Goal: Task Accomplishment & Management: Manage account settings

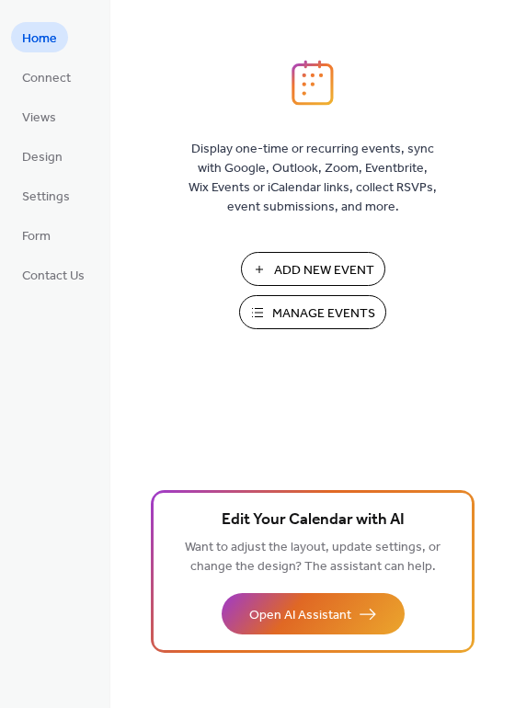
click at [341, 307] on span "Manage Events" at bounding box center [323, 313] width 103 height 19
click at [314, 315] on span "Manage Events" at bounding box center [323, 313] width 103 height 19
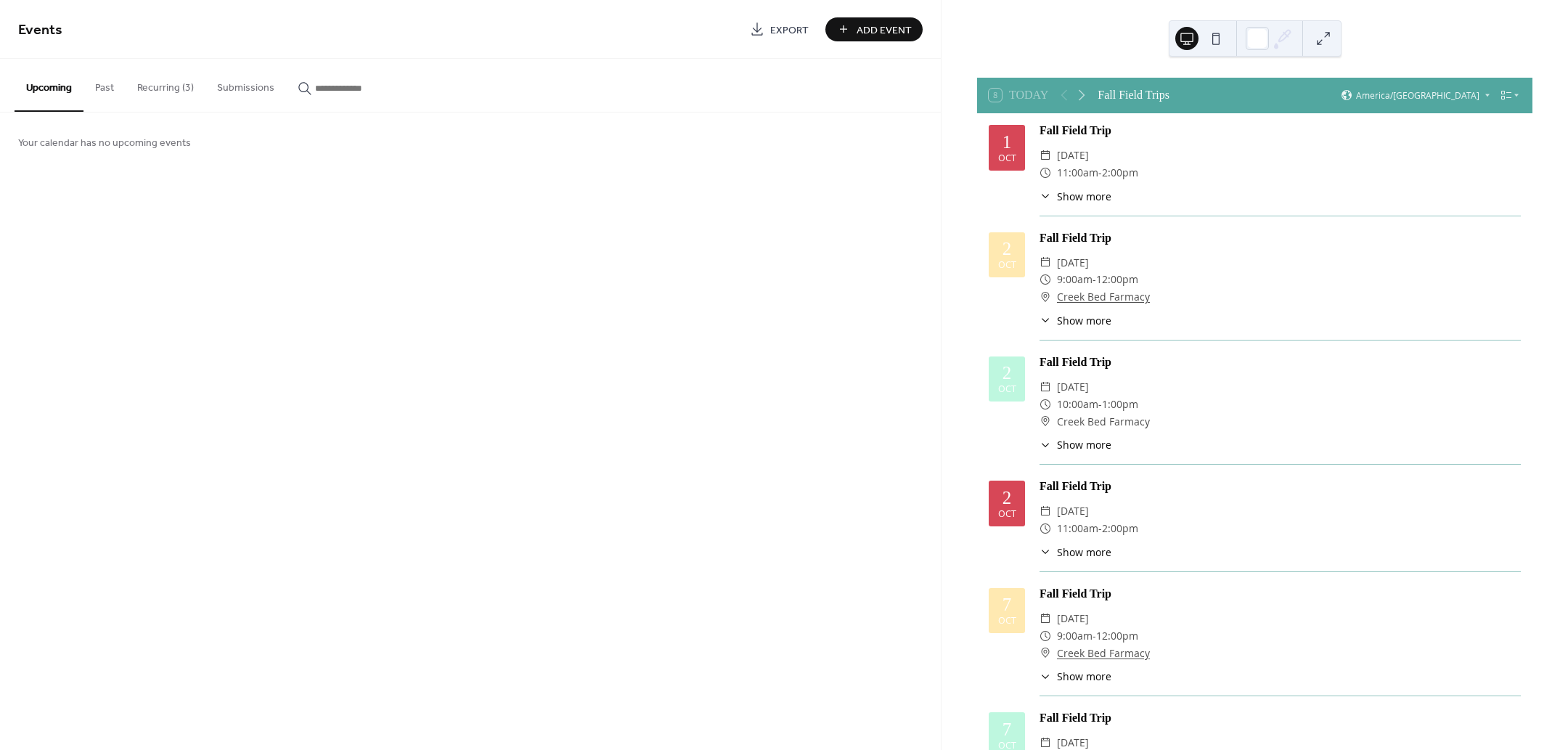
click at [172, 81] on button "Recurring (3)" at bounding box center [165, 84] width 80 height 51
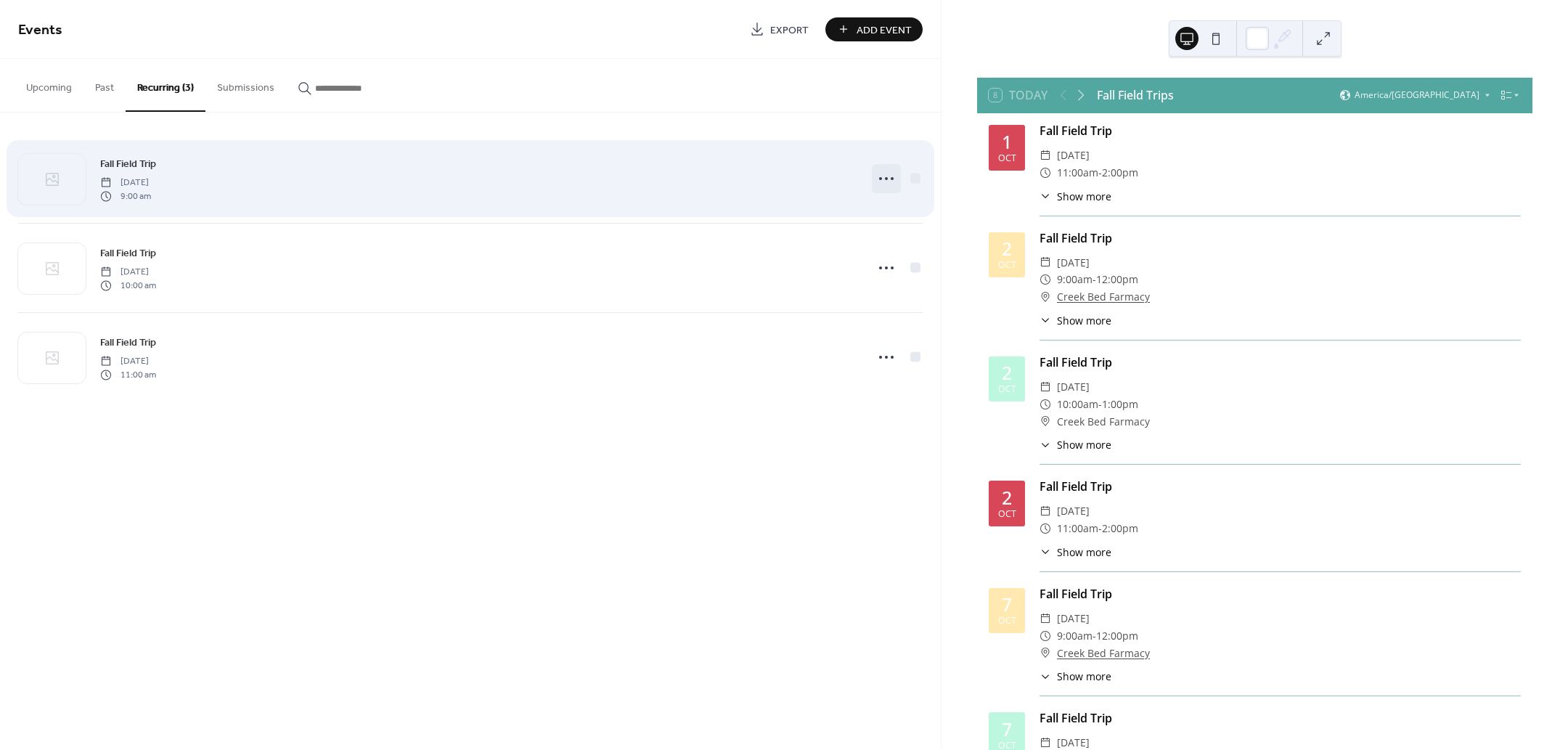
click at [887, 178] on circle at bounding box center [887, 178] width 3 height 3
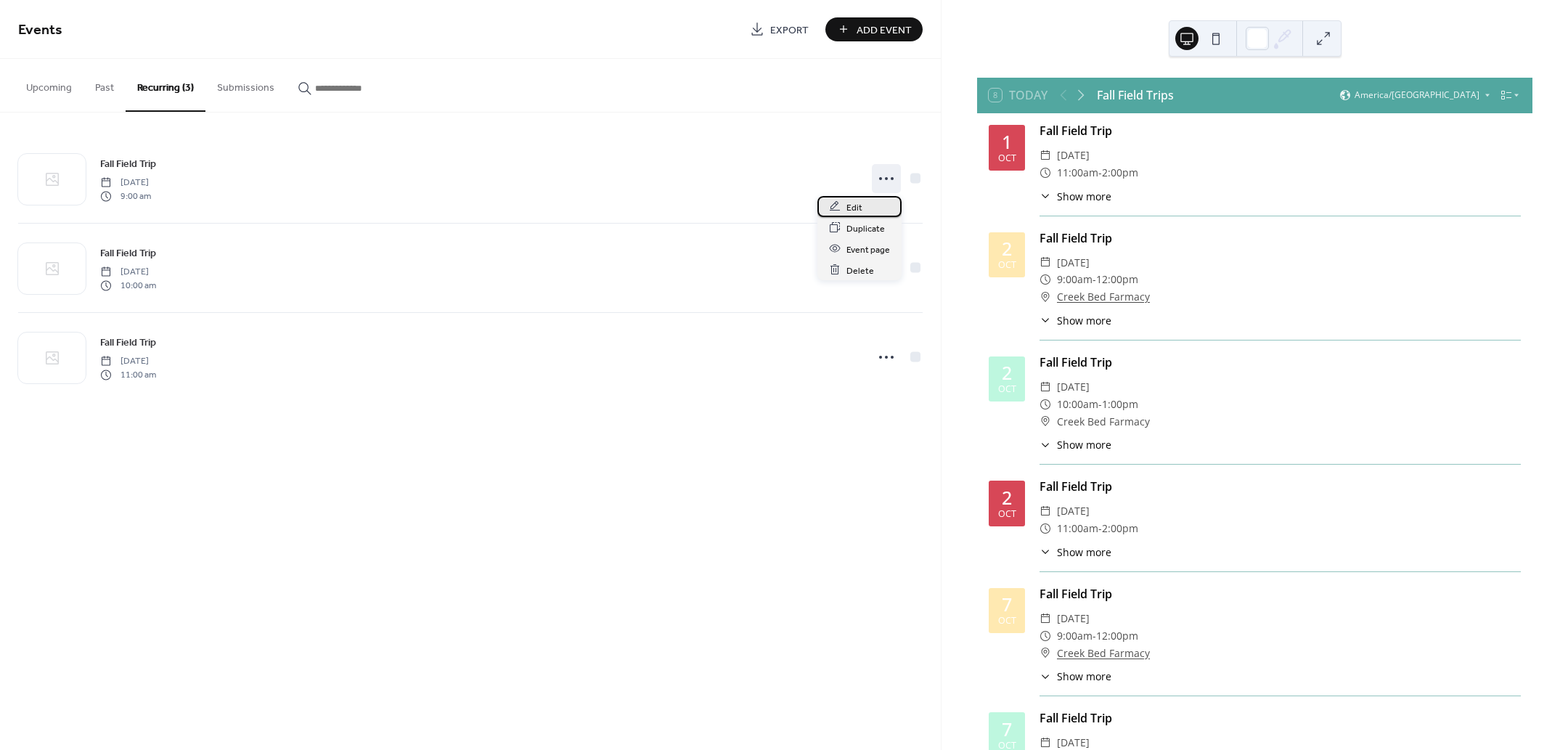
click at [850, 204] on span "Edit" at bounding box center [854, 207] width 16 height 15
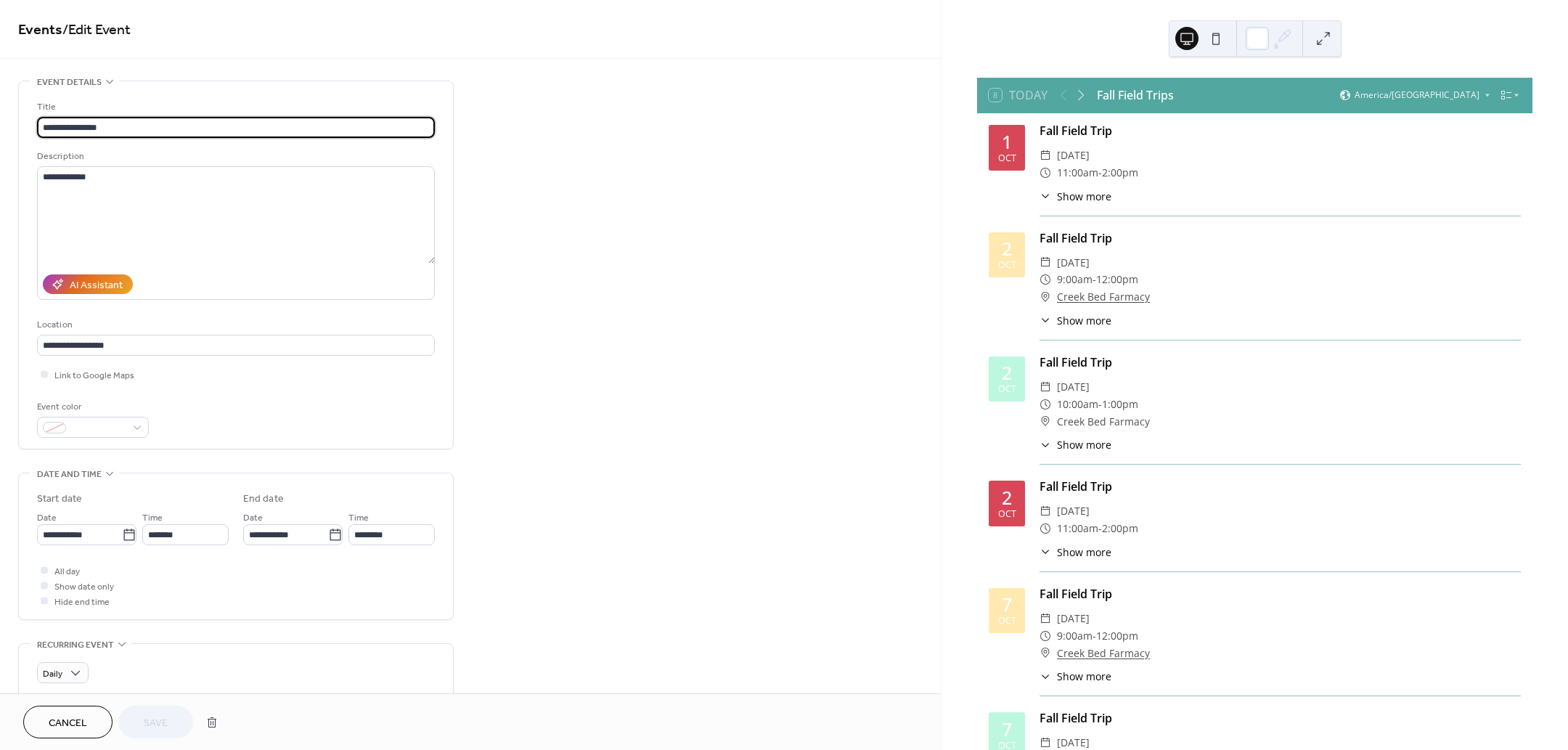
type input "**********"
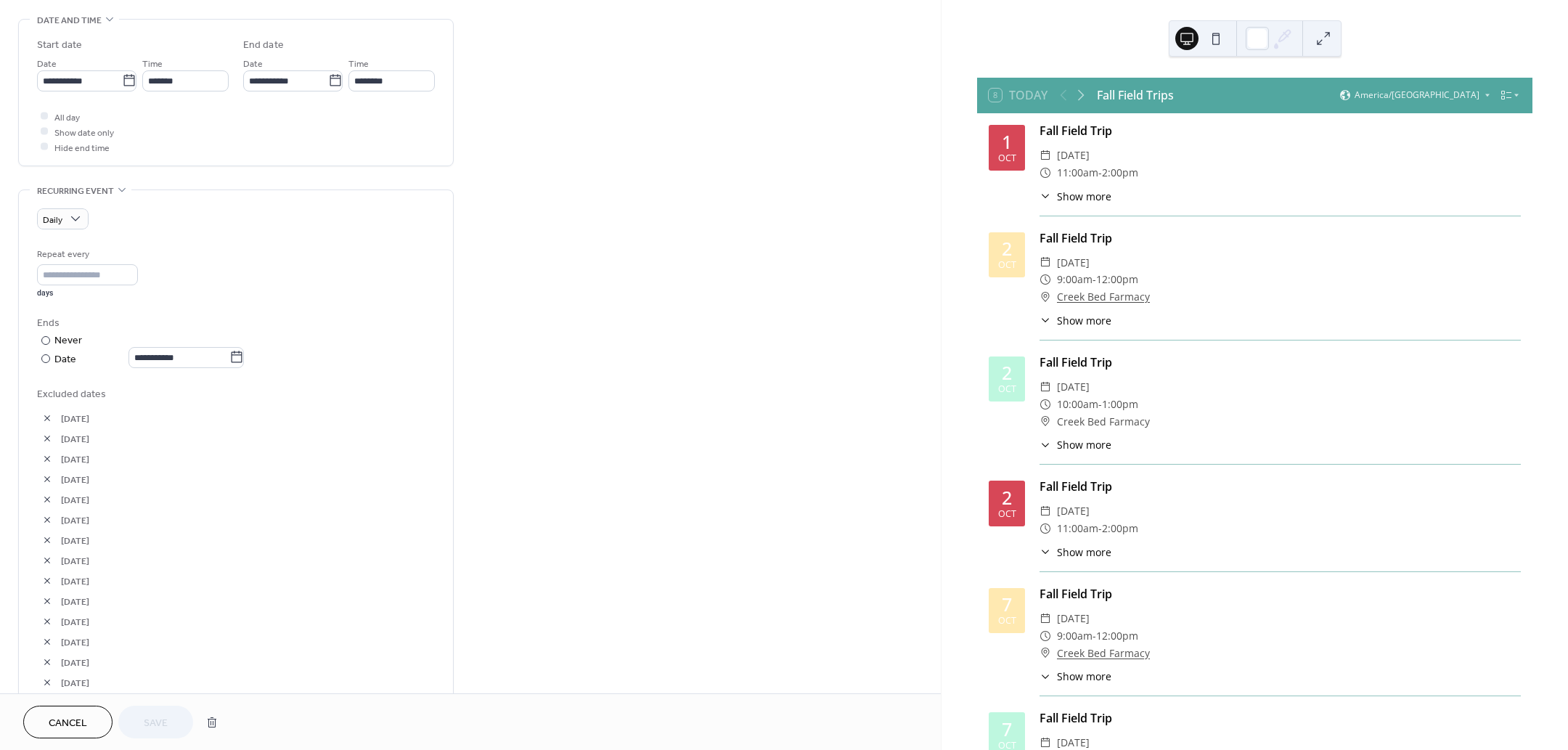
scroll to position [907, 0]
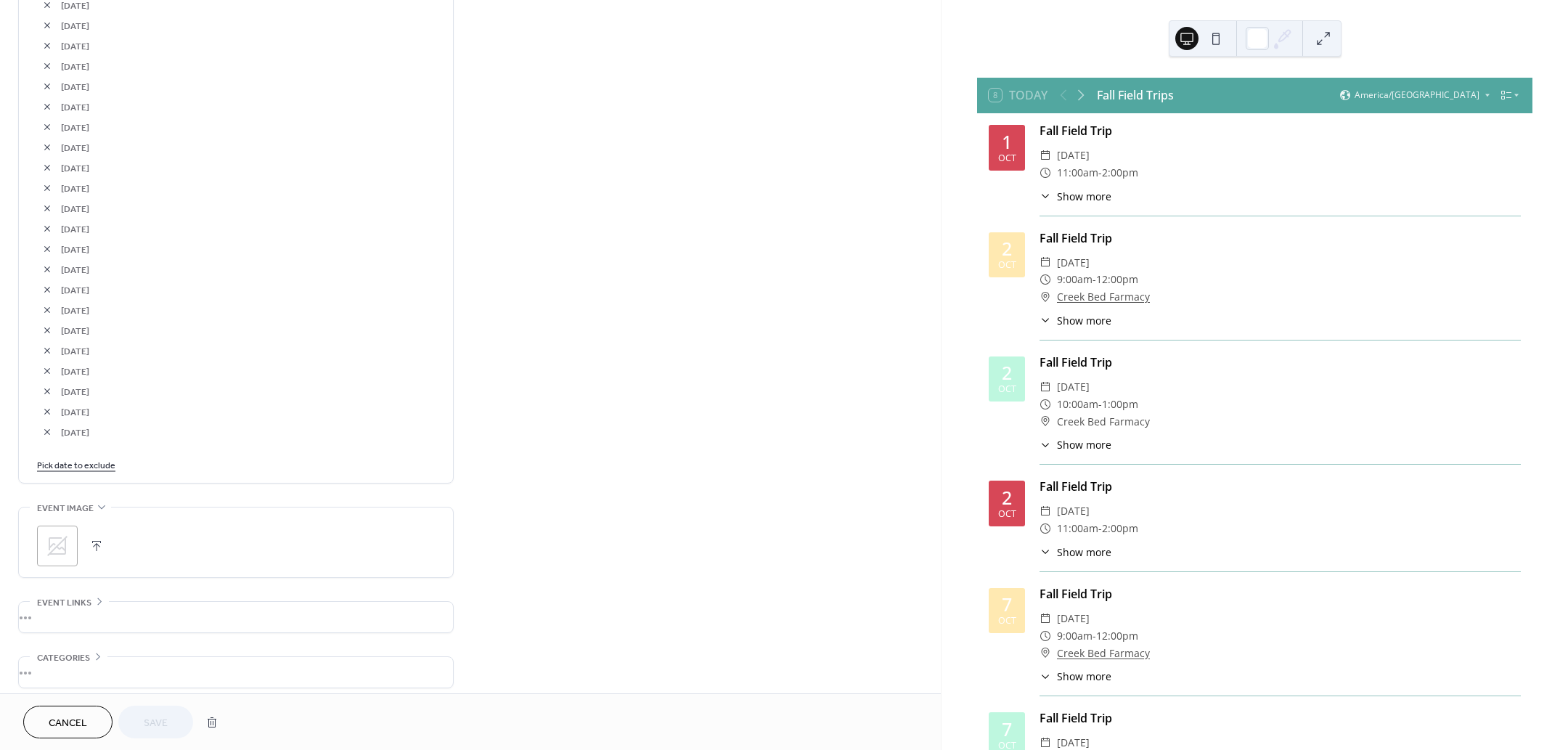
click at [58, 463] on link "Pick date to exclude" at bounding box center [76, 463] width 78 height 15
click at [197, 497] on span "›" at bounding box center [202, 502] width 22 height 29
click at [176, 598] on td "17" at bounding box center [177, 598] width 23 height 21
click at [162, 723] on div "Cancel Save" at bounding box center [124, 722] width 202 height 32
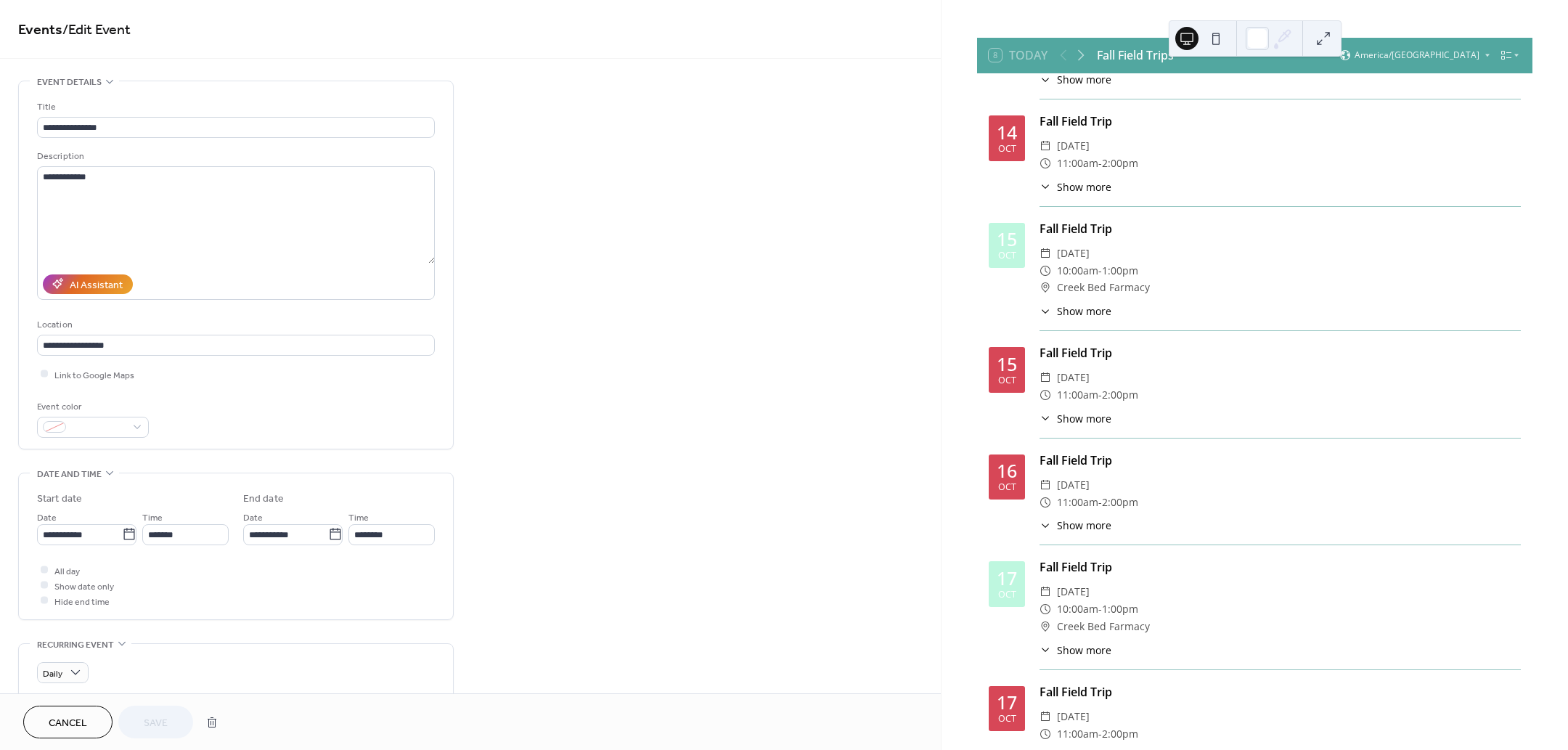
scroll to position [99, 0]
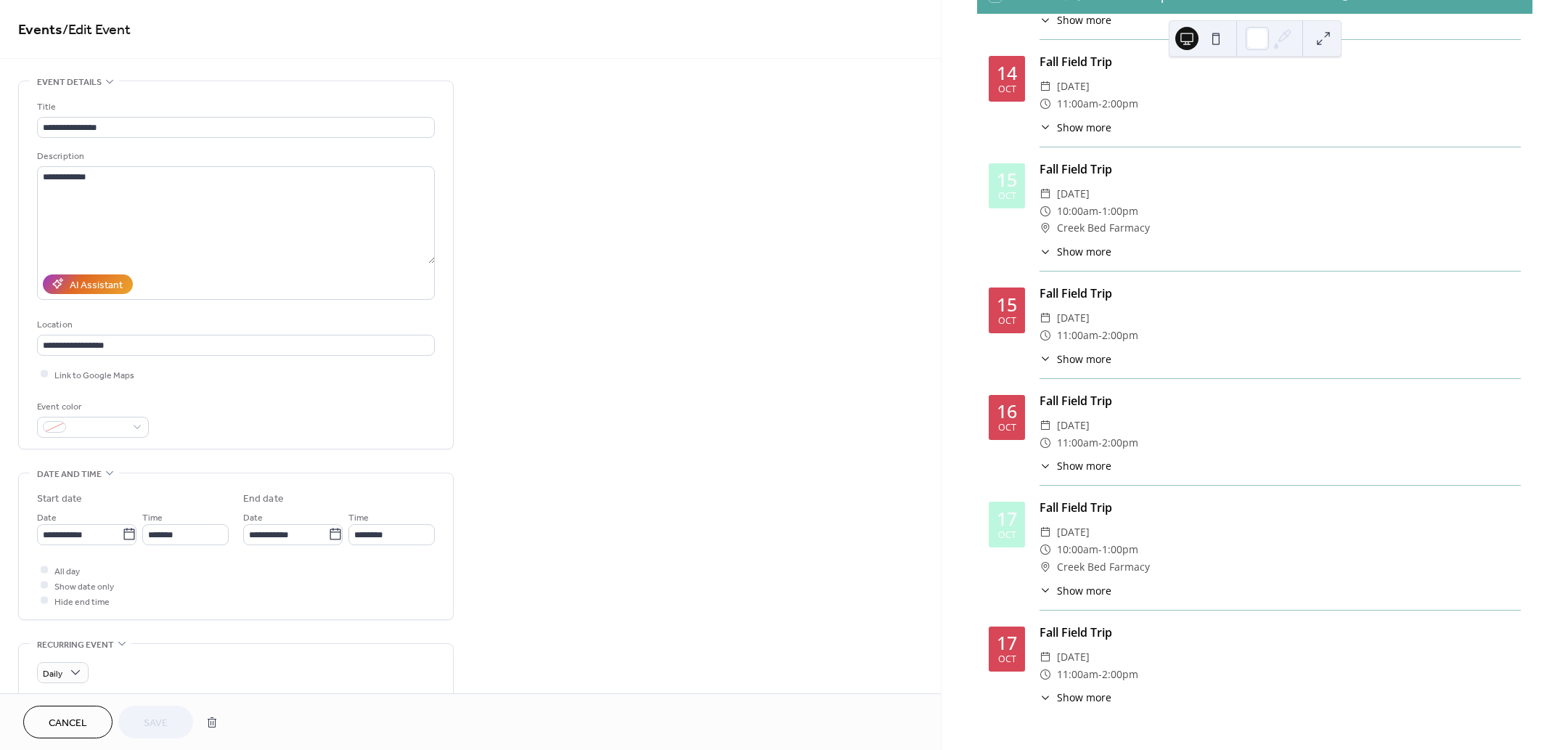
click at [78, 728] on span "Cancel" at bounding box center [68, 723] width 39 height 15
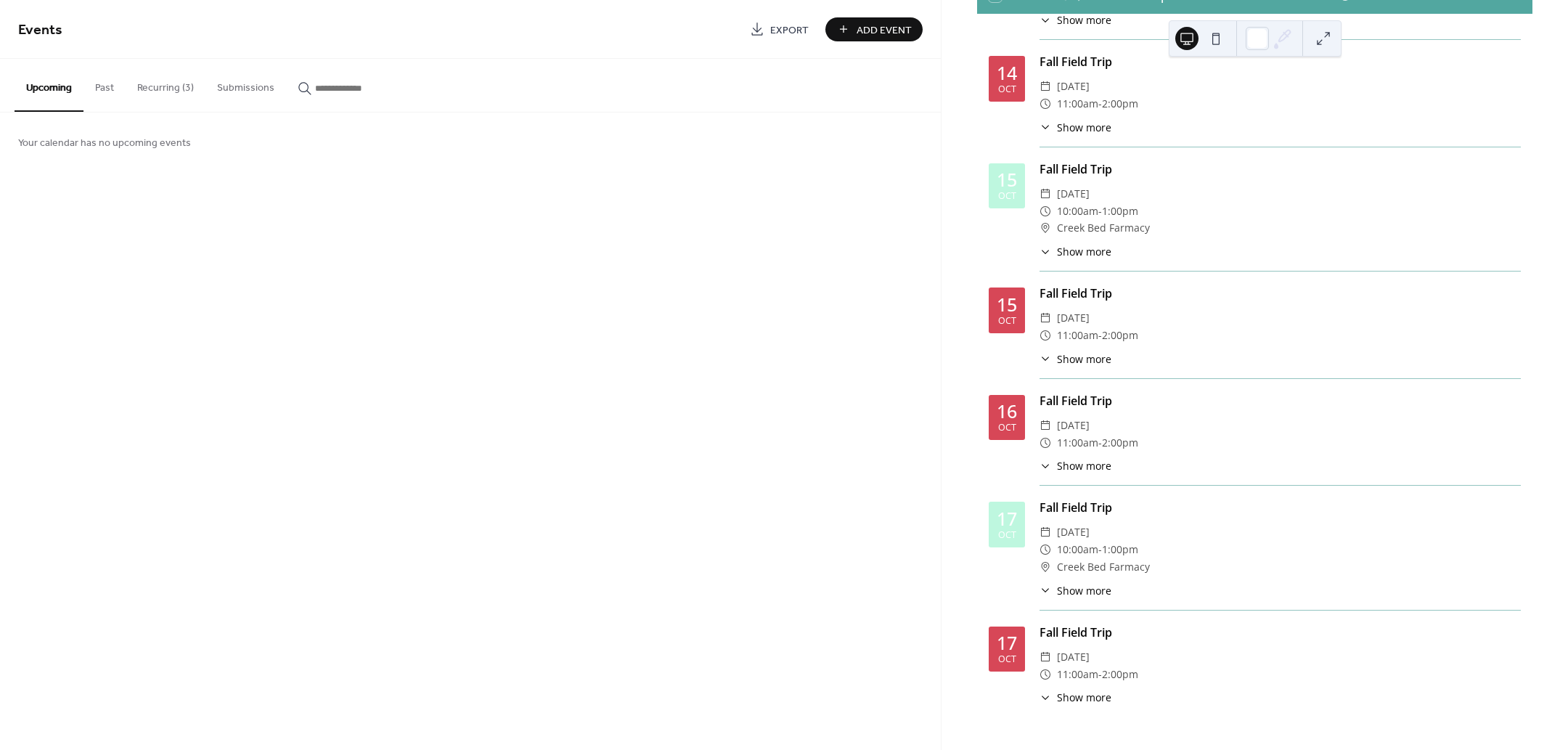
click at [160, 87] on button "Recurring (3)" at bounding box center [165, 84] width 80 height 51
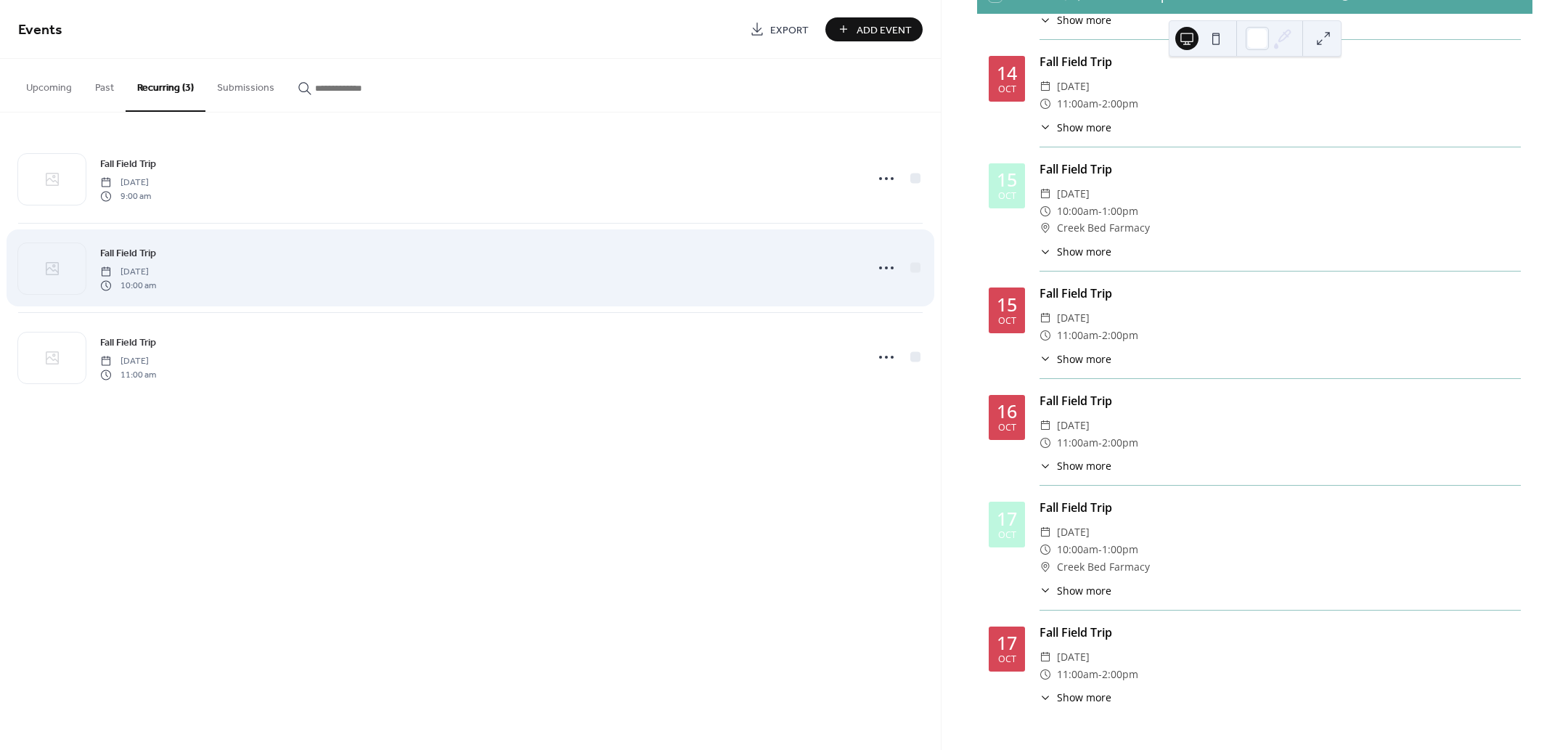
click at [156, 279] on span "10:00 am" at bounding box center [128, 285] width 56 height 13
click at [880, 266] on icon at bounding box center [886, 268] width 23 height 23
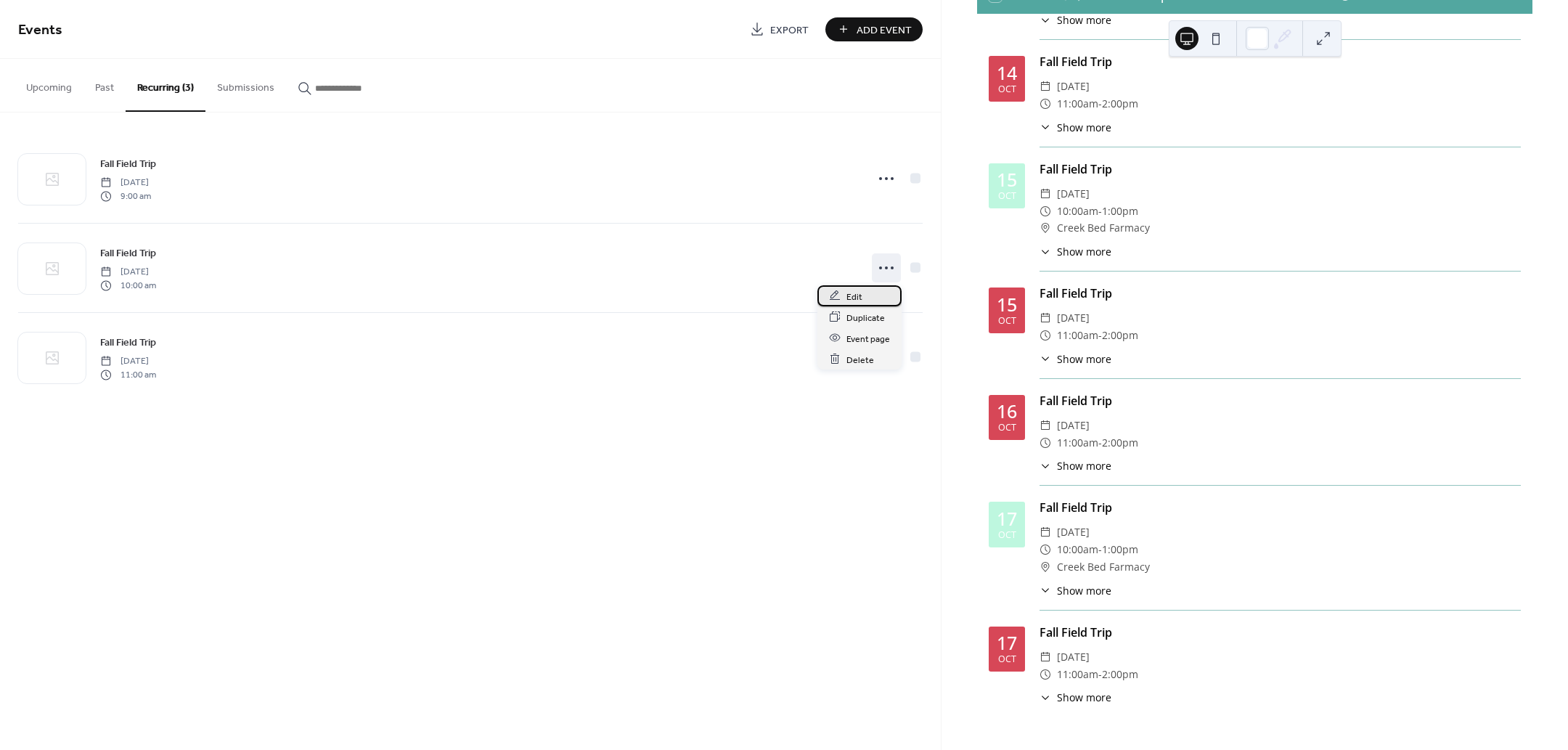
click at [864, 294] on div "Edit" at bounding box center [859, 295] width 84 height 21
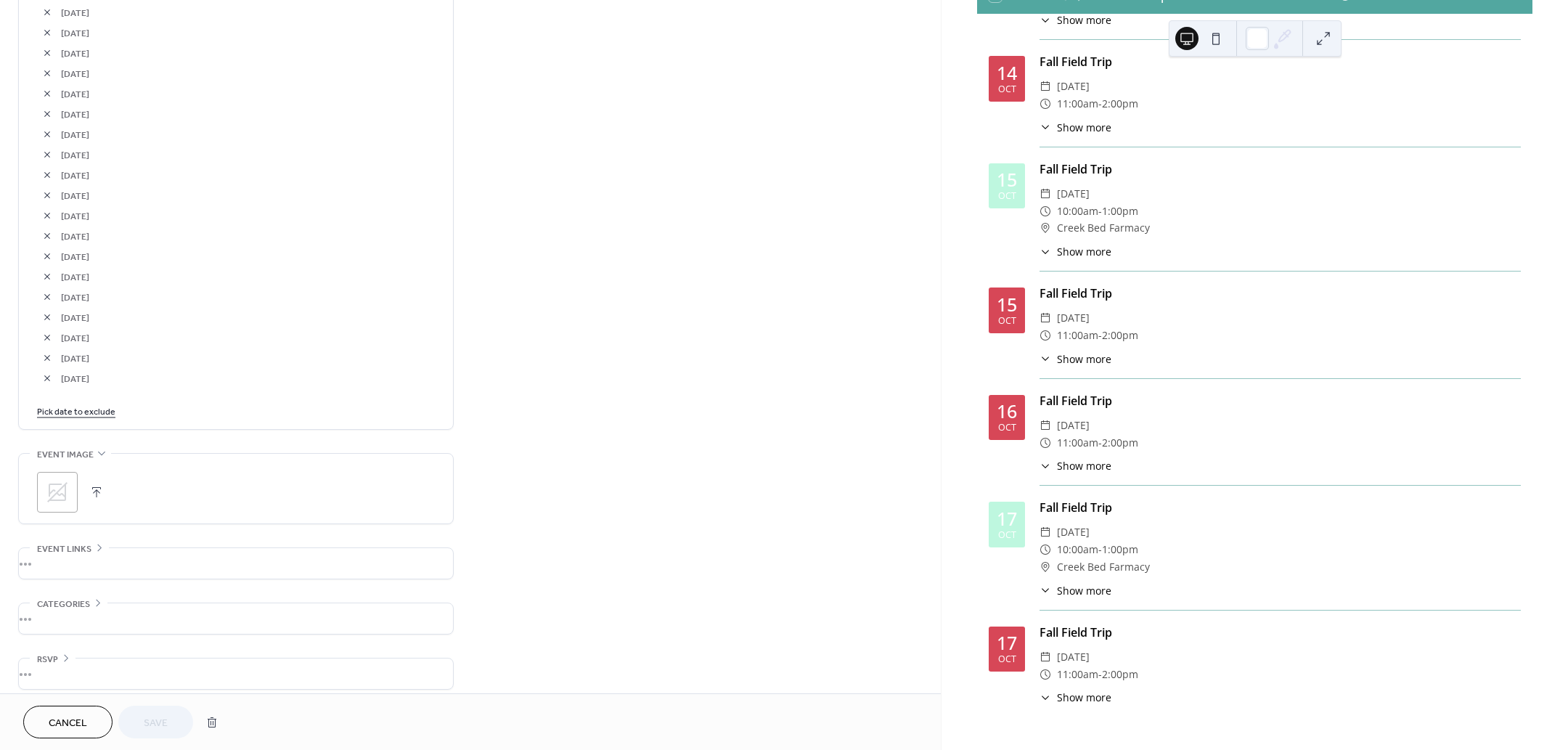
scroll to position [915, 0]
click at [80, 392] on link "Pick date to exclude" at bounding box center [76, 399] width 78 height 15
click at [200, 426] on span "›" at bounding box center [202, 433] width 22 height 29
click at [176, 524] on td "17" at bounding box center [177, 528] width 23 height 21
click at [160, 718] on span "Save" at bounding box center [156, 723] width 24 height 15
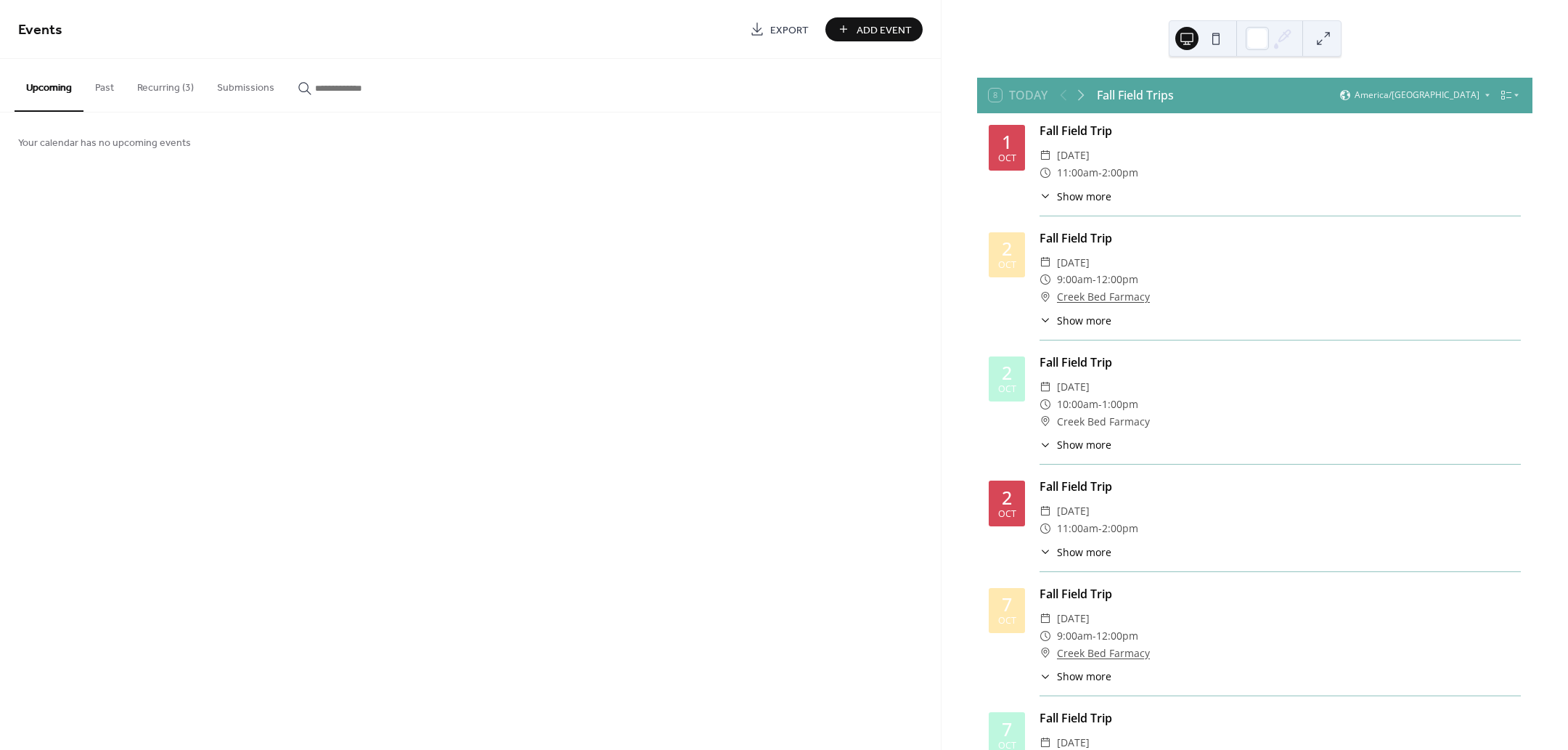
click at [155, 89] on button "Recurring (3)" at bounding box center [165, 84] width 80 height 51
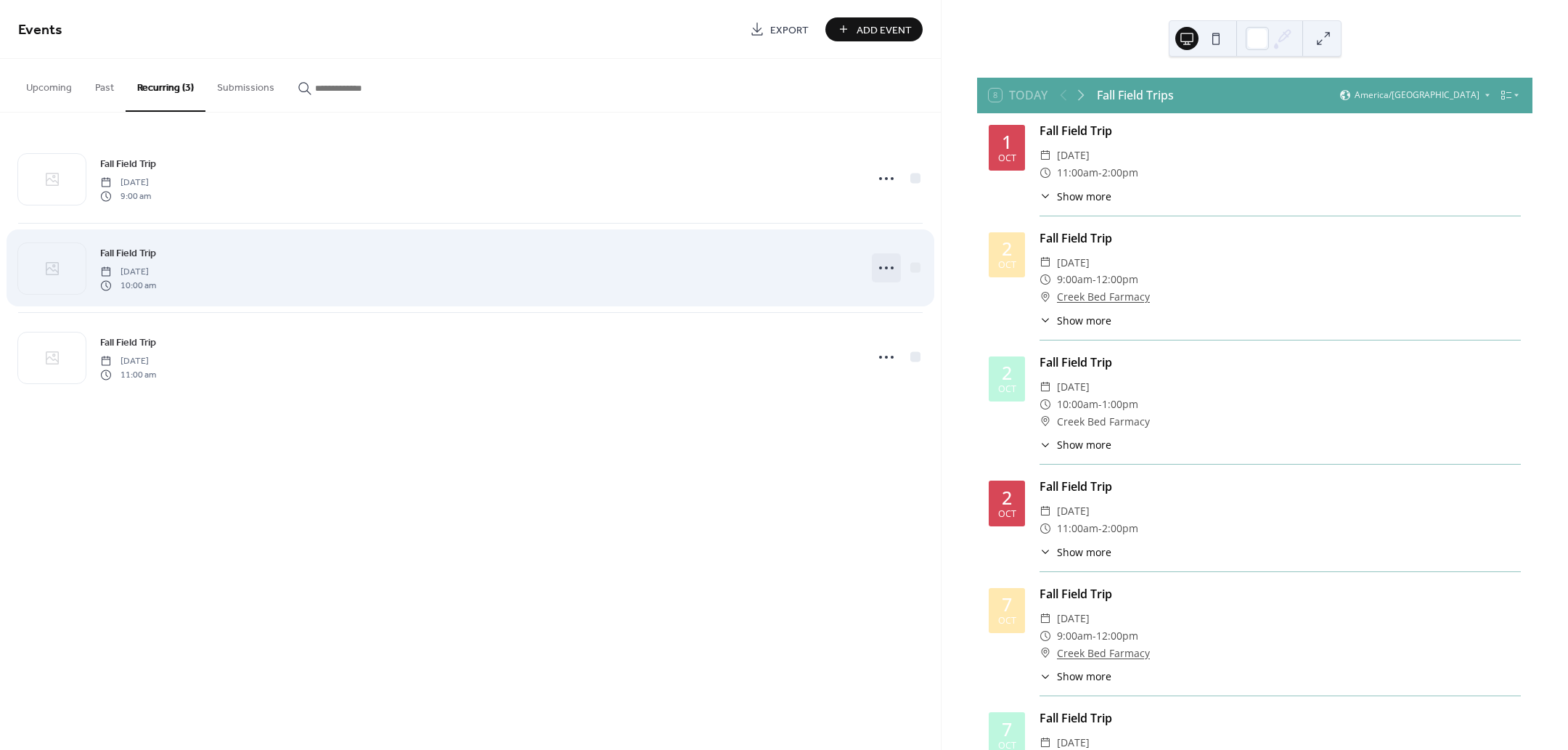
click at [891, 262] on icon at bounding box center [886, 268] width 23 height 23
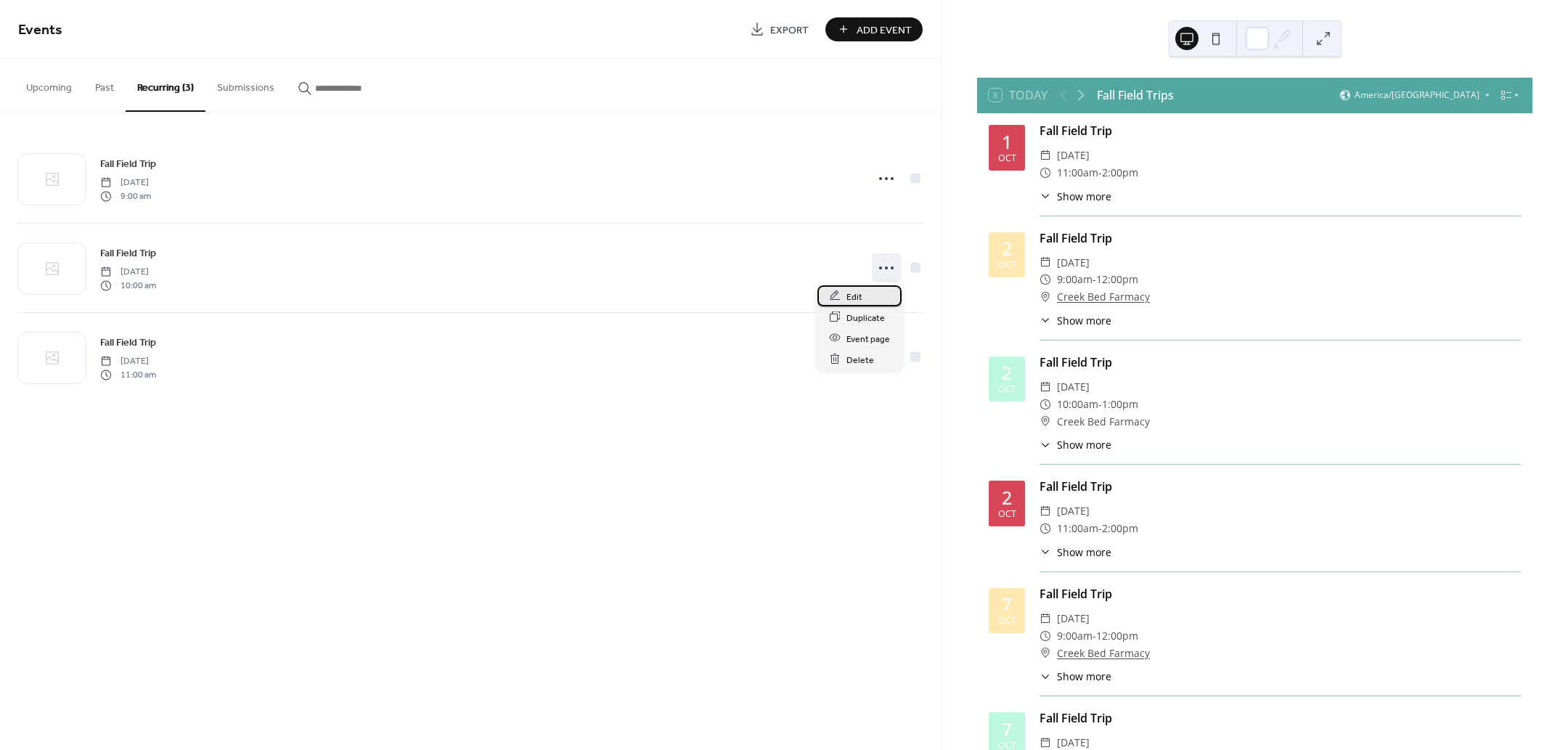
click at [865, 297] on div "Edit" at bounding box center [859, 295] width 84 height 21
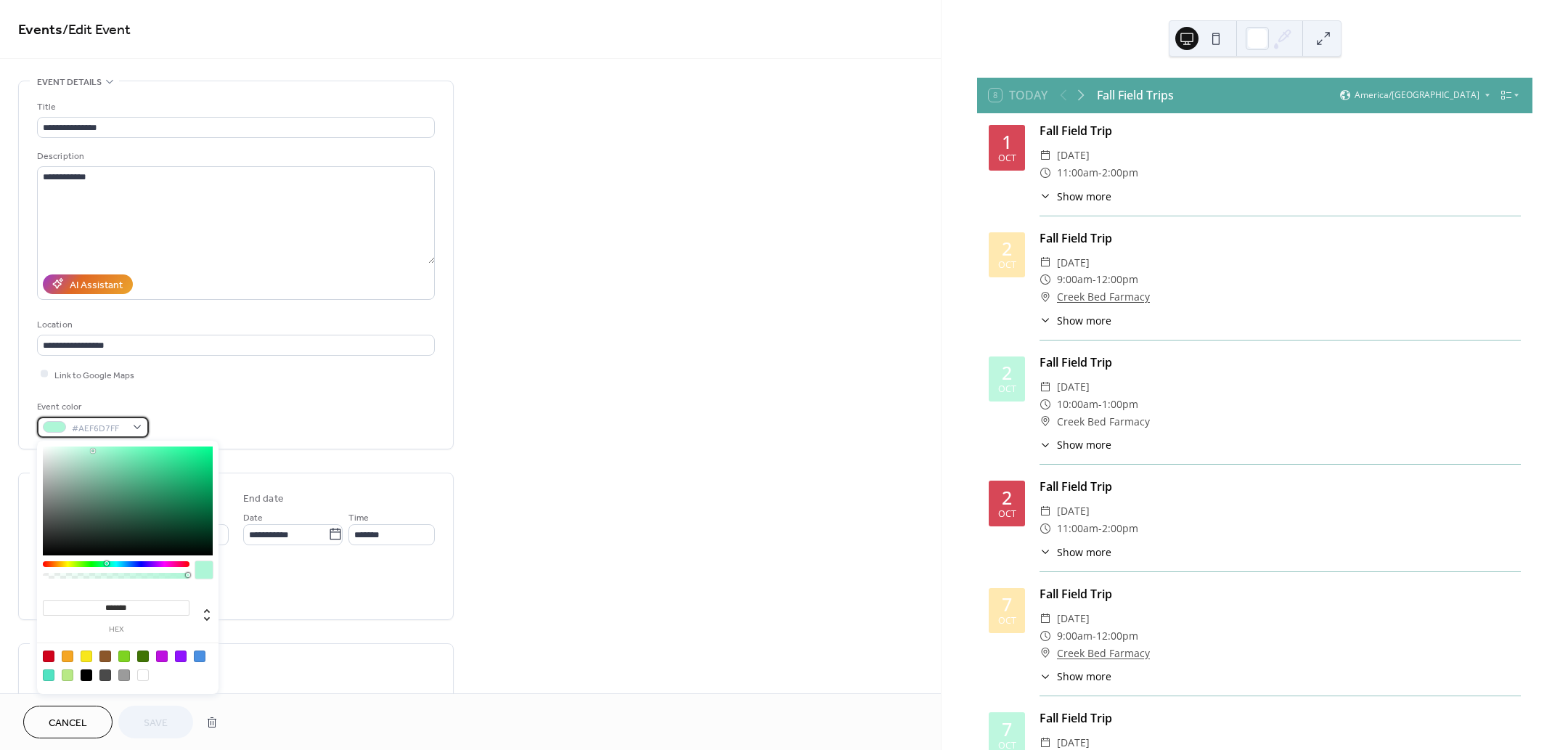
click at [54, 428] on div at bounding box center [54, 426] width 23 height 12
type input "*******"
click at [198, 509] on div at bounding box center [127, 501] width 170 height 109
click at [165, 718] on span "Save" at bounding box center [156, 723] width 24 height 15
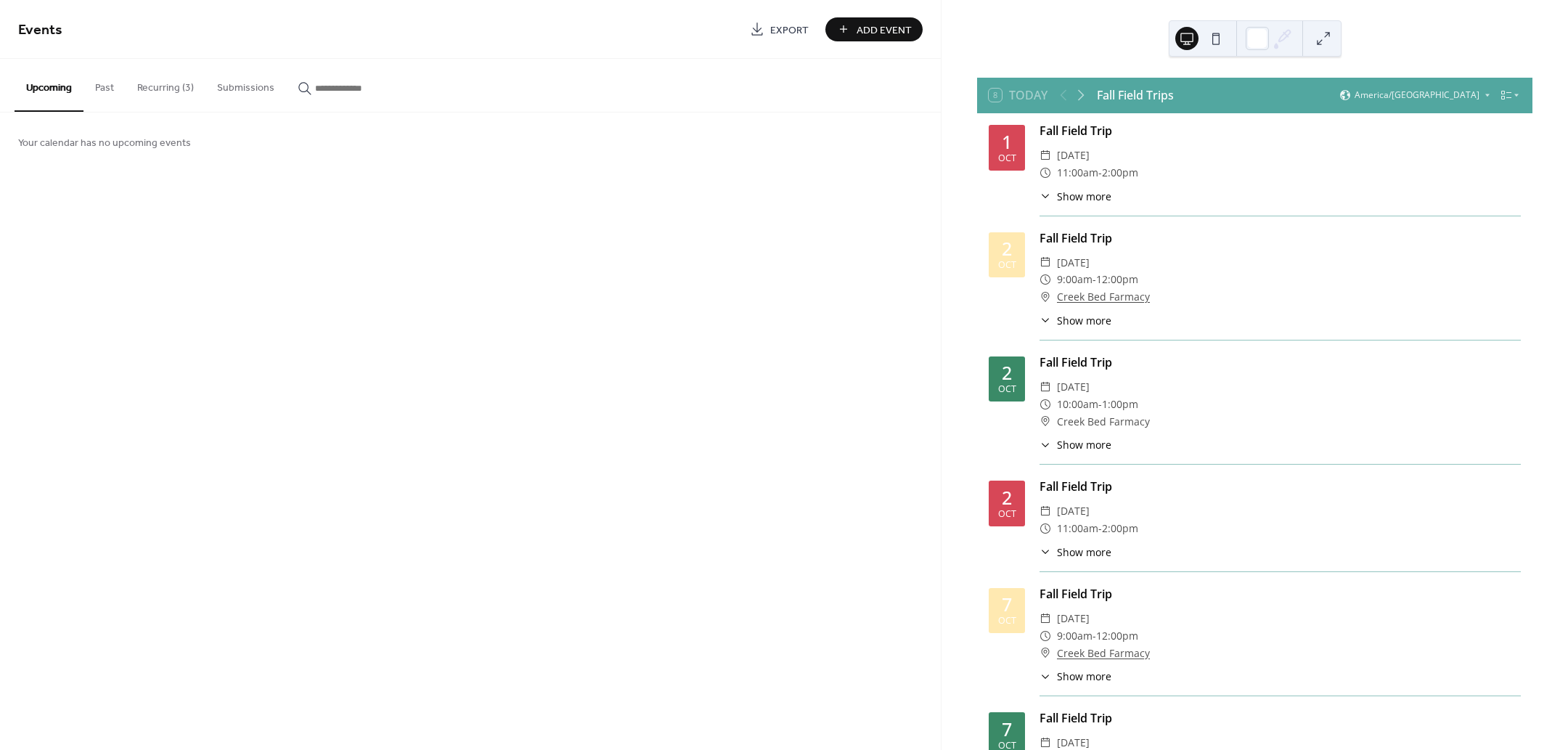
click at [176, 81] on button "Recurring (3)" at bounding box center [165, 84] width 80 height 51
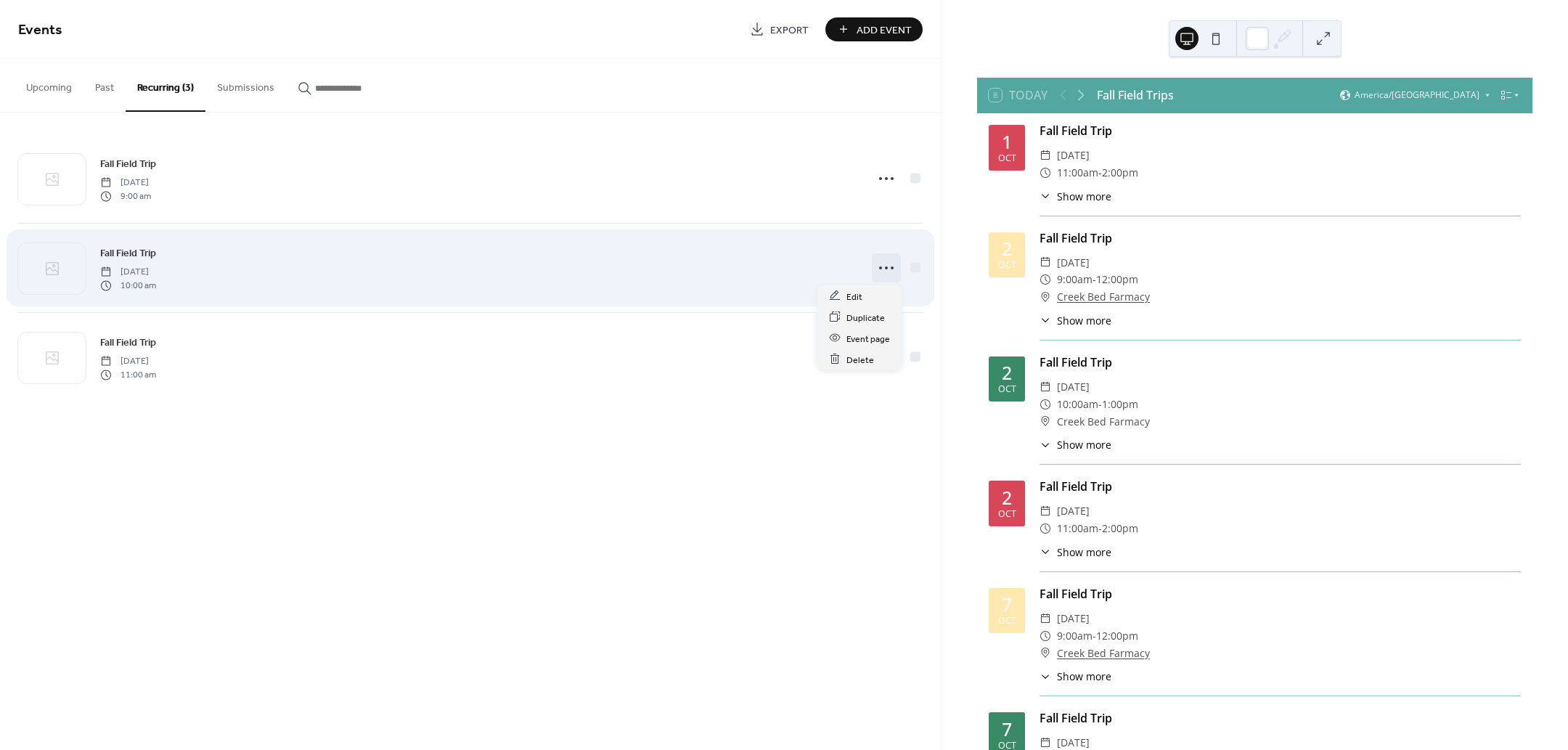
click at [883, 265] on icon at bounding box center [886, 268] width 23 height 23
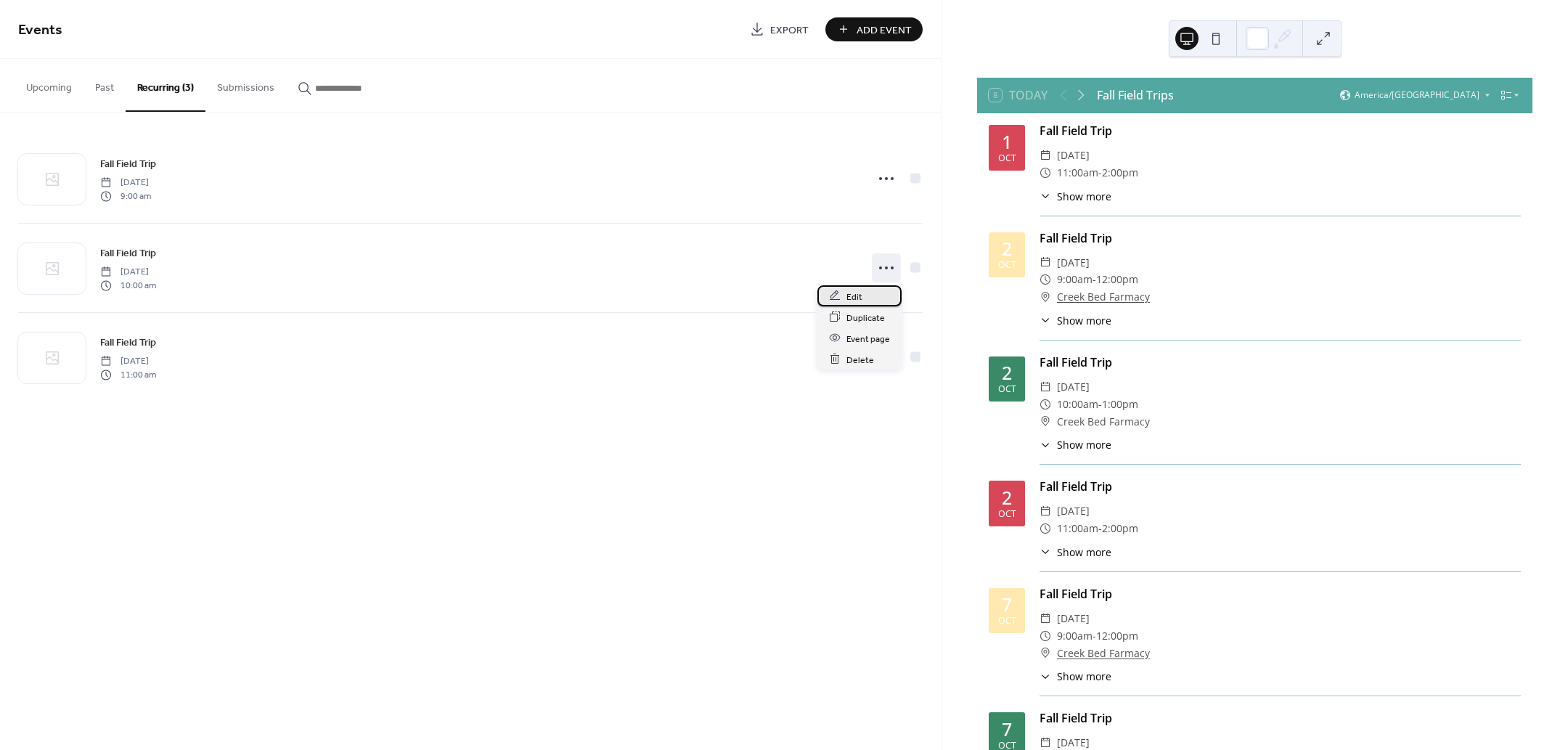
click at [847, 297] on span "Edit" at bounding box center [854, 296] width 16 height 15
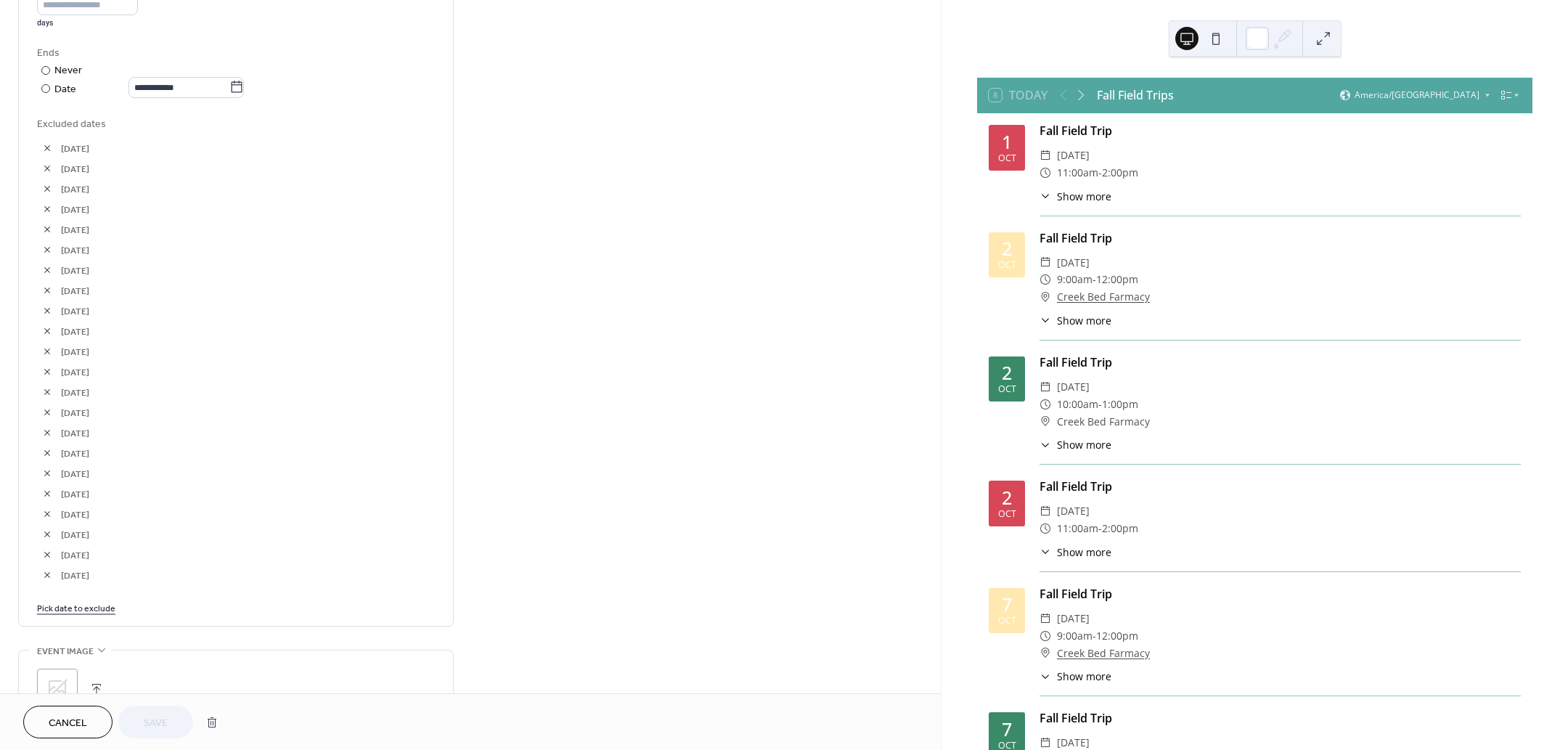
scroll to position [726, 0]
click at [88, 602] on link "Pick date to exclude" at bounding box center [76, 605] width 78 height 15
click at [466, 366] on div "**********" at bounding box center [471, 129] width 941 height 1550
click at [57, 726] on span "Cancel" at bounding box center [68, 723] width 39 height 15
